Goal: Information Seeking & Learning: Learn about a topic

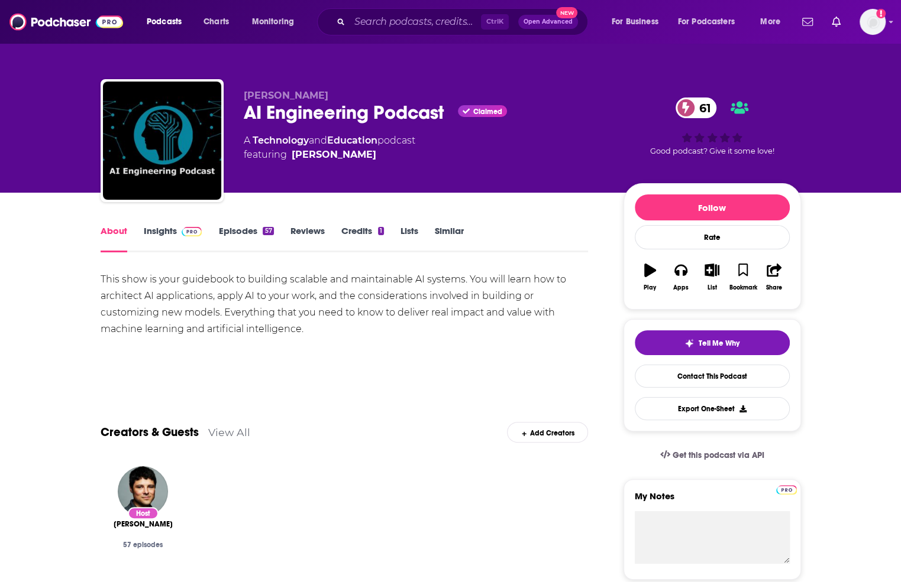
click at [154, 231] on link "Insights" at bounding box center [173, 238] width 59 height 27
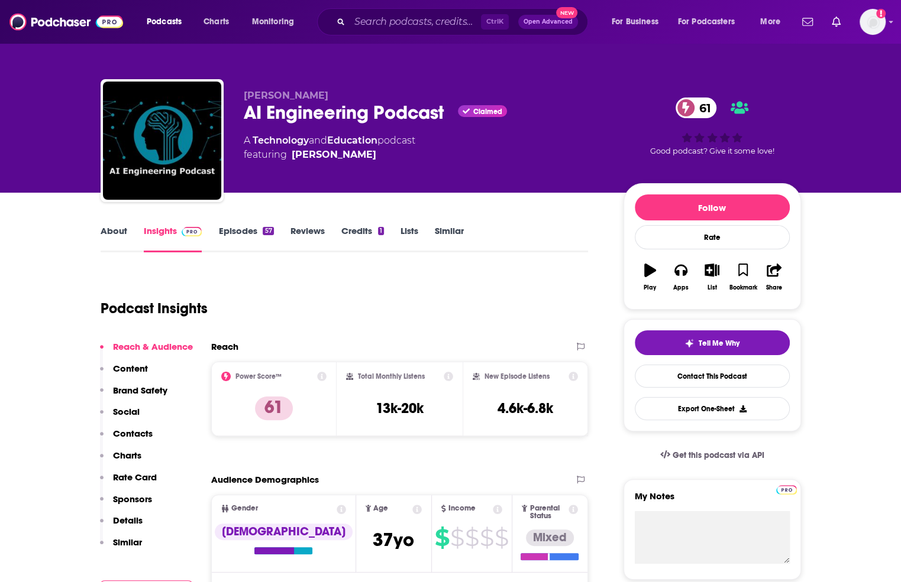
click at [229, 228] on link "Episodes 57" at bounding box center [245, 238] width 55 height 27
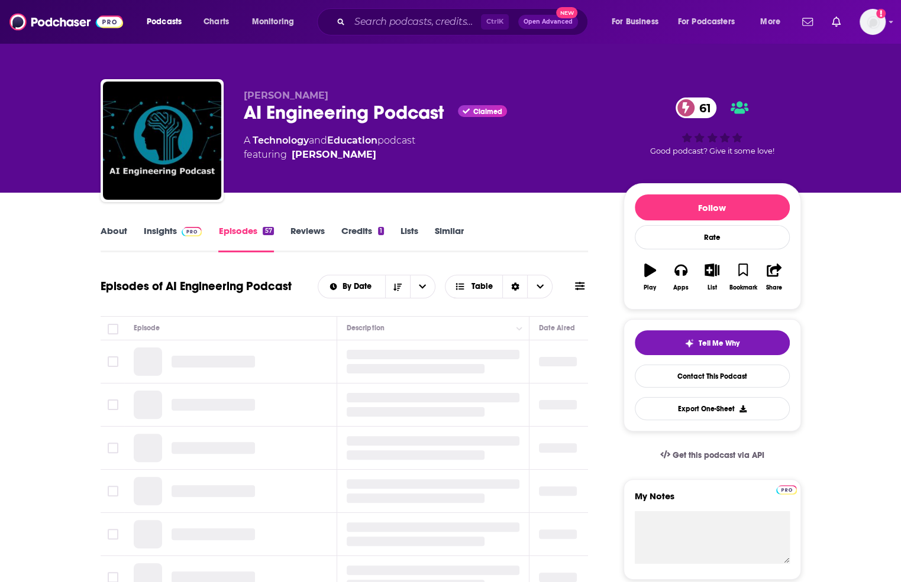
click at [155, 229] on link "Insights" at bounding box center [173, 238] width 59 height 27
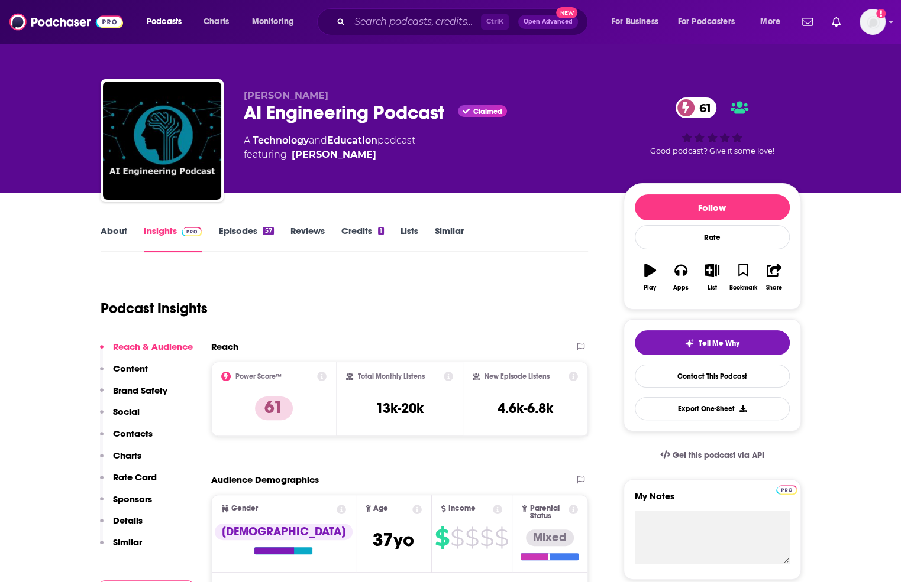
click at [219, 231] on link "Episodes 57" at bounding box center [245, 238] width 55 height 27
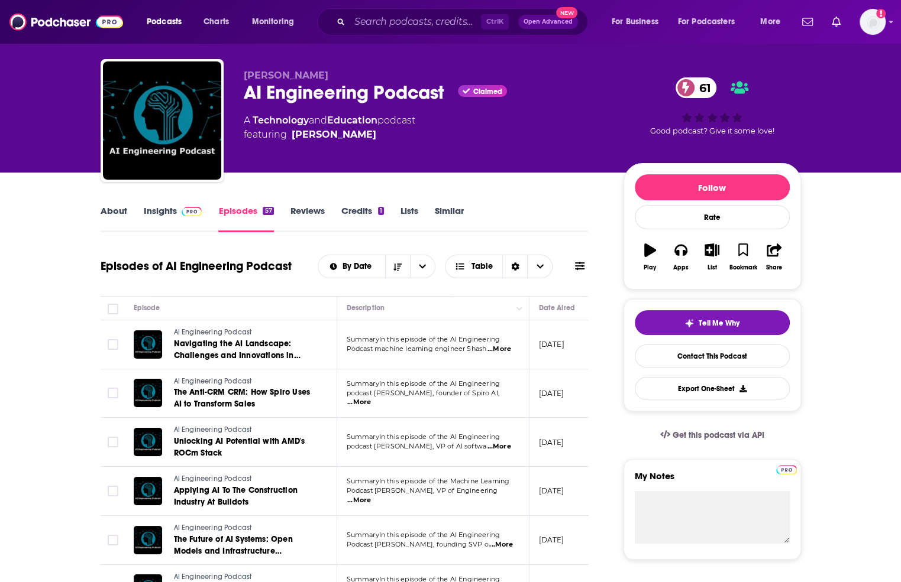
scroll to position [21, 0]
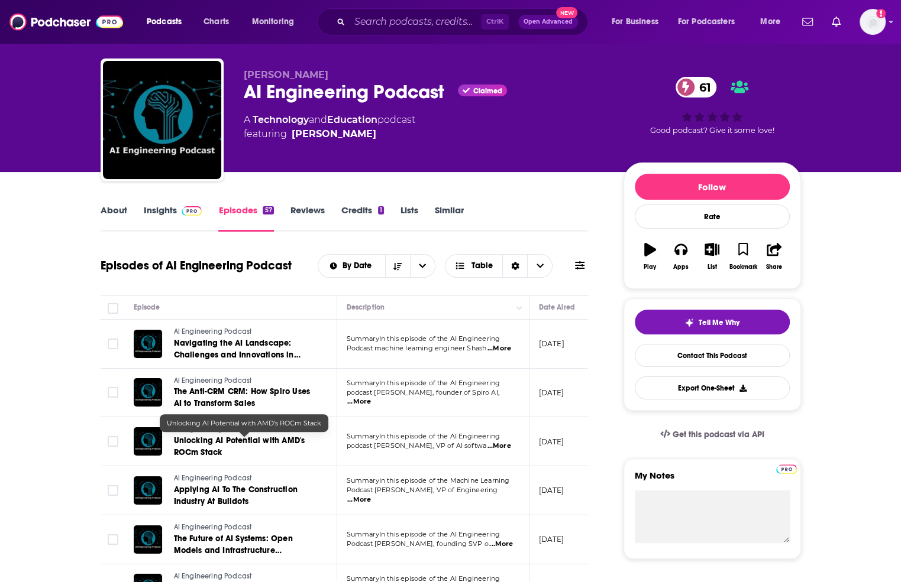
click at [264, 439] on span "Unlocking AI Potential with AMD's ROCm Stack" at bounding box center [239, 447] width 131 height 22
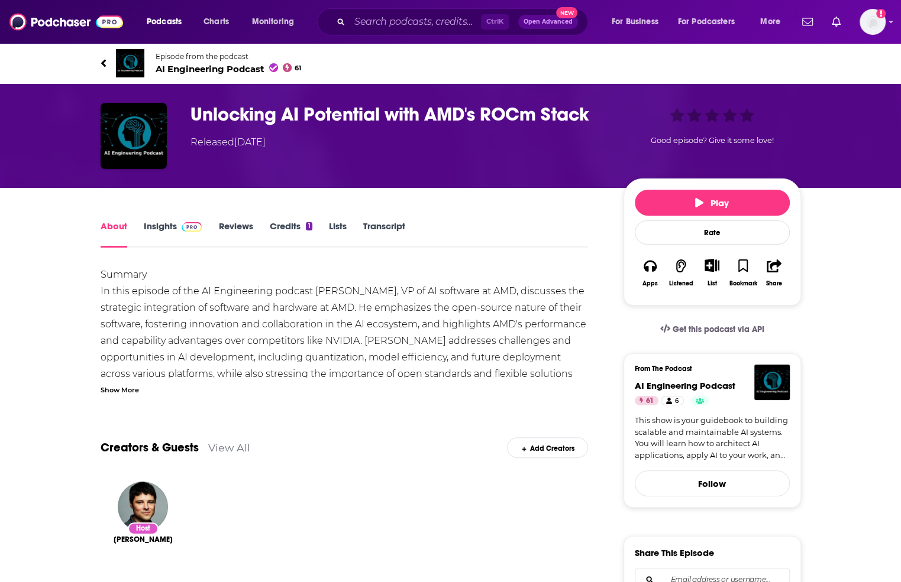
click at [160, 229] on link "Insights" at bounding box center [173, 234] width 59 height 27
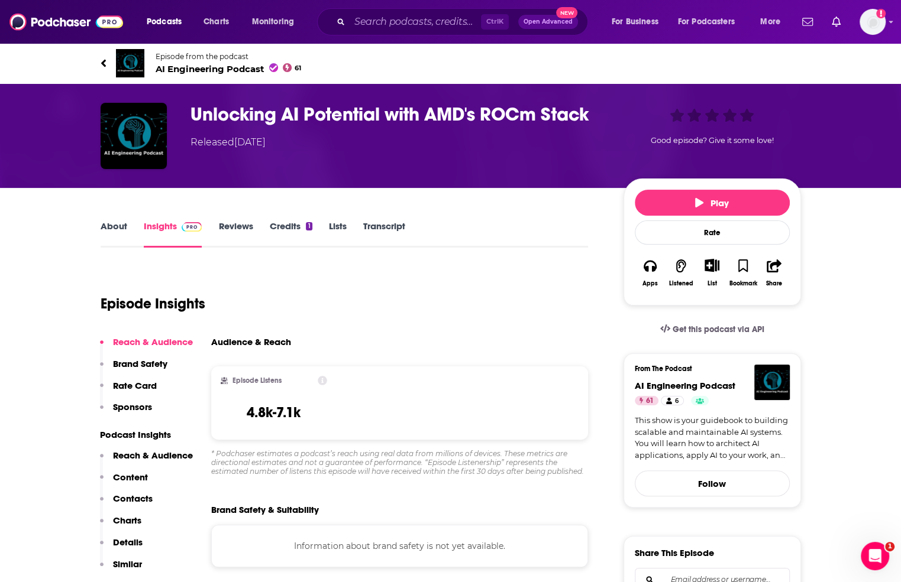
click at [102, 223] on link "About" at bounding box center [114, 234] width 27 height 27
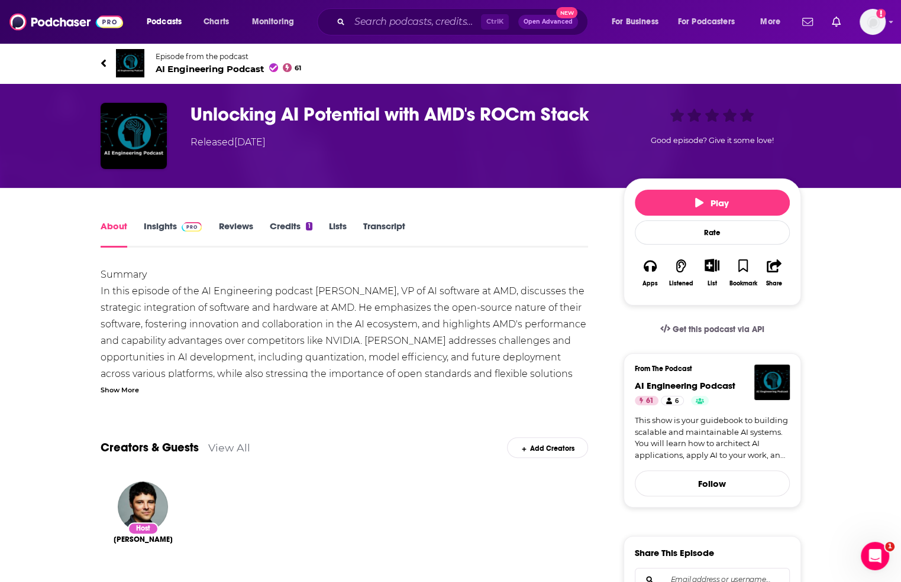
click at [238, 110] on h1 "Unlocking AI Potential with AMD's ROCm Stack" at bounding box center [397, 114] width 414 height 23
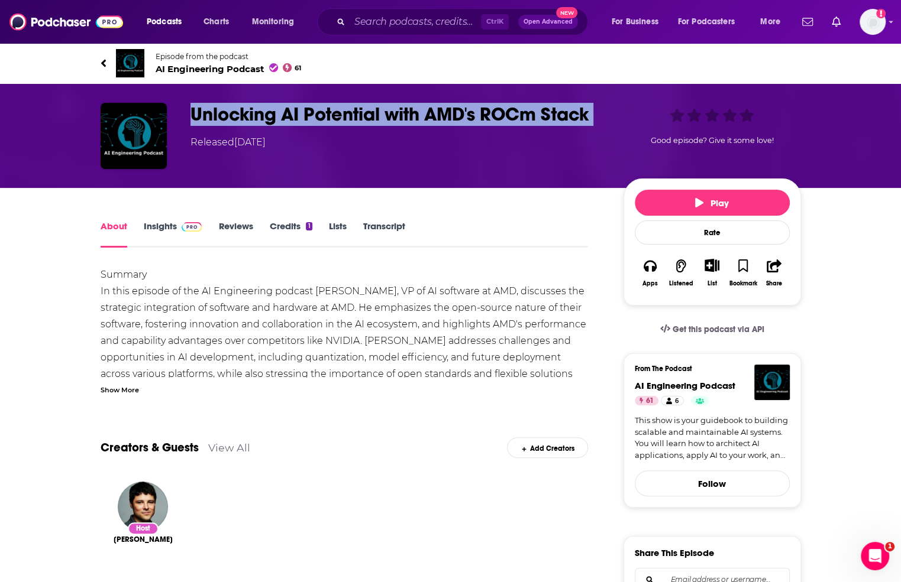
click at [238, 110] on h1 "Unlocking AI Potential with AMD's ROCm Stack" at bounding box center [397, 114] width 414 height 23
copy h1 "Unlocking AI Potential with AMD's ROCm Stack"
